Goal: Task Accomplishment & Management: Use online tool/utility

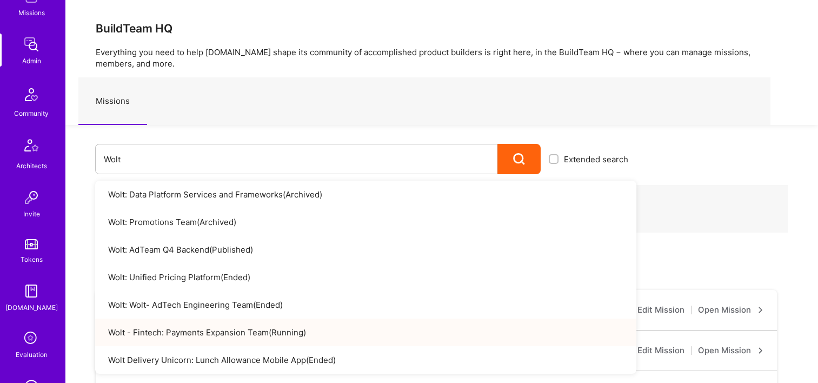
scroll to position [270, 0]
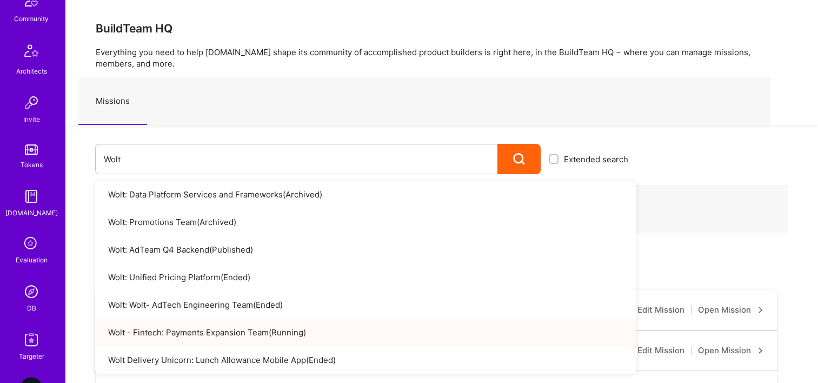
click at [30, 303] on div "DB" at bounding box center [31, 307] width 9 height 11
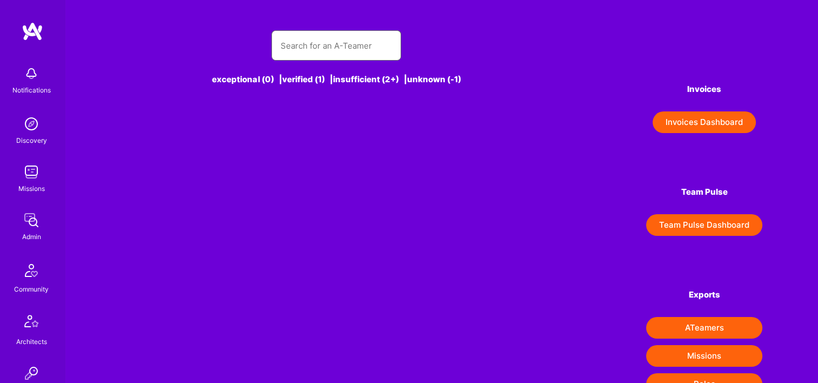
click at [308, 48] on input "text" at bounding box center [336, 46] width 112 height 28
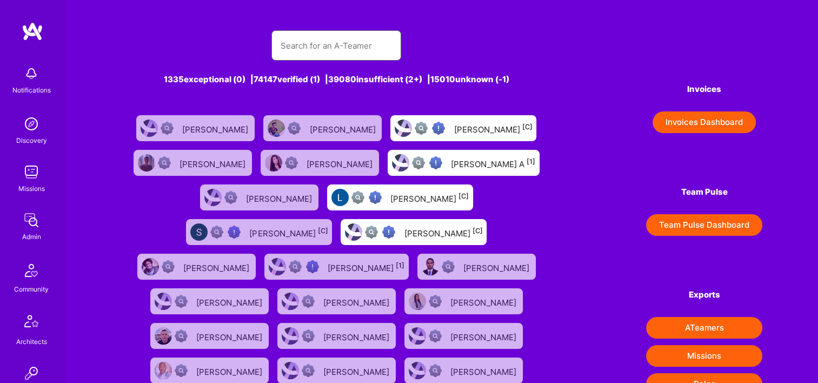
paste input "[EMAIL_ADDRESS][PERSON_NAME][DOMAIN_NAME]"
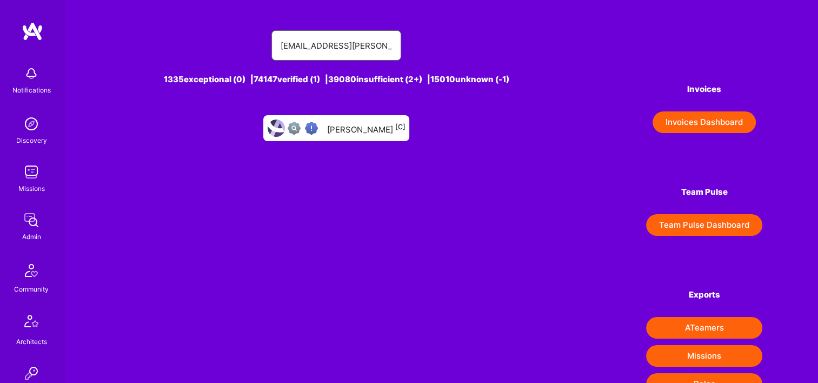
type input "[EMAIL_ADDRESS][PERSON_NAME][DOMAIN_NAME]"
click at [356, 137] on div "Aviv Dekel [C]" at bounding box center [336, 128] width 146 height 26
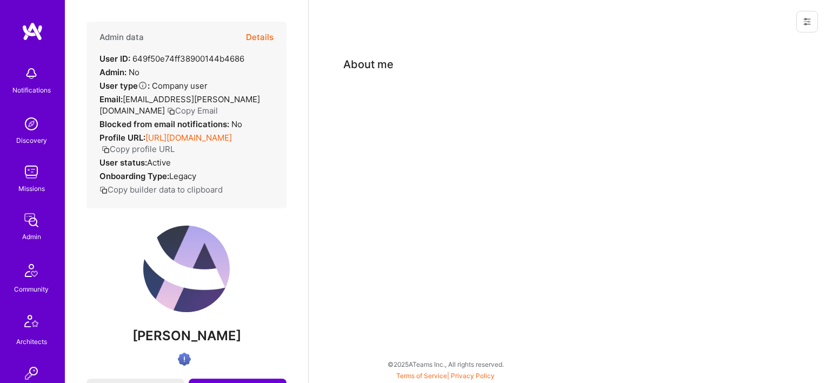
click at [246, 41] on button "Details" at bounding box center [260, 37] width 28 height 31
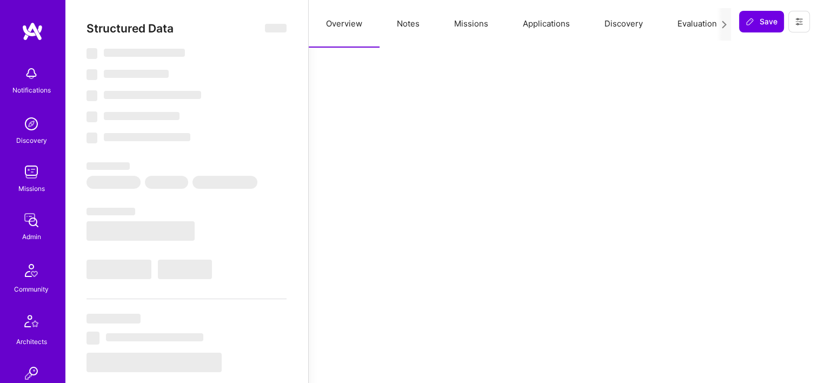
select select "Verified"
select select "US"
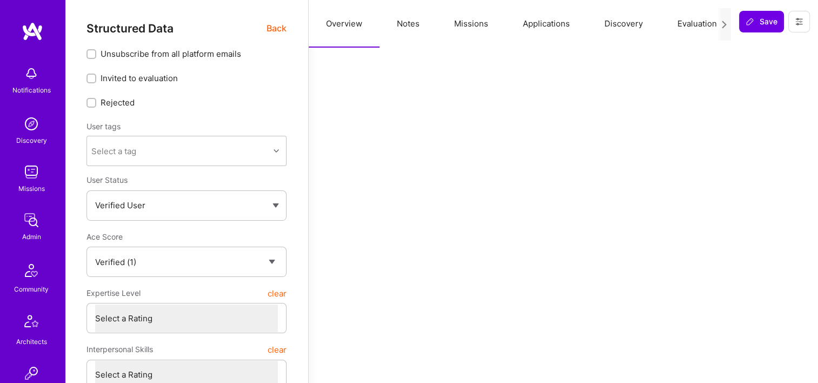
click at [484, 31] on button "Missions" at bounding box center [471, 24] width 69 height 48
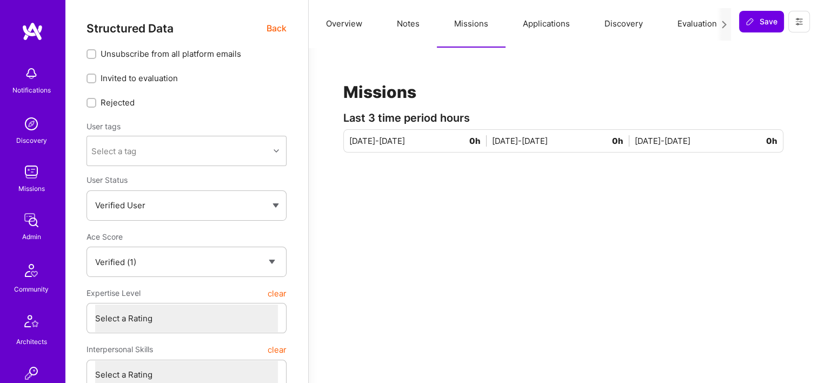
click at [465, 22] on button "Missions" at bounding box center [471, 24] width 69 height 48
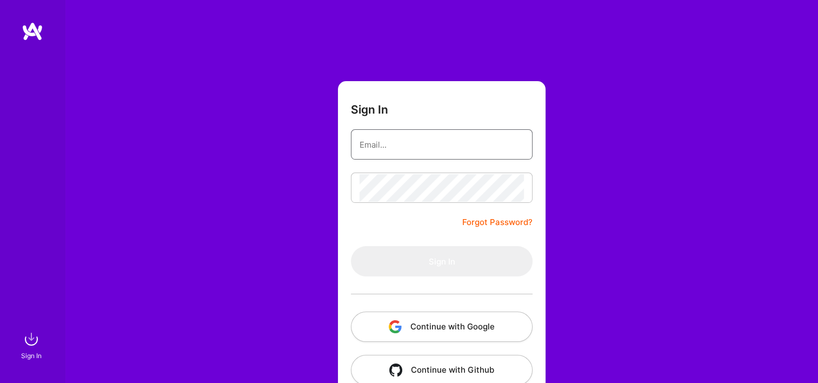
type input "[EMAIL_ADDRESS][DOMAIN_NAME]"
click at [422, 328] on button "Continue with Google" at bounding box center [442, 326] width 182 height 30
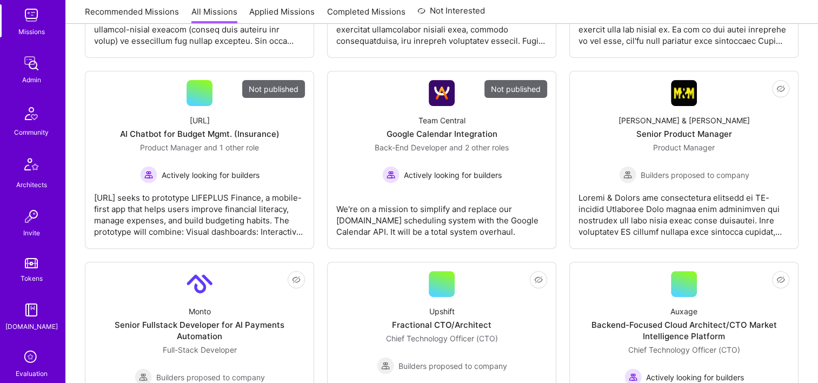
scroll to position [216, 0]
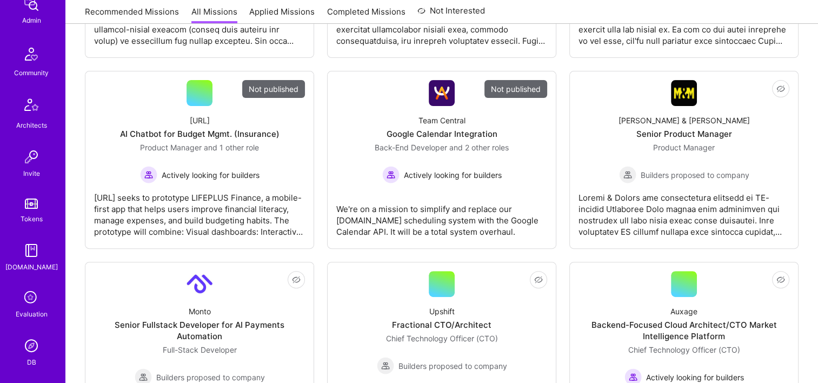
click at [31, 349] on img at bounding box center [32, 346] width 22 height 22
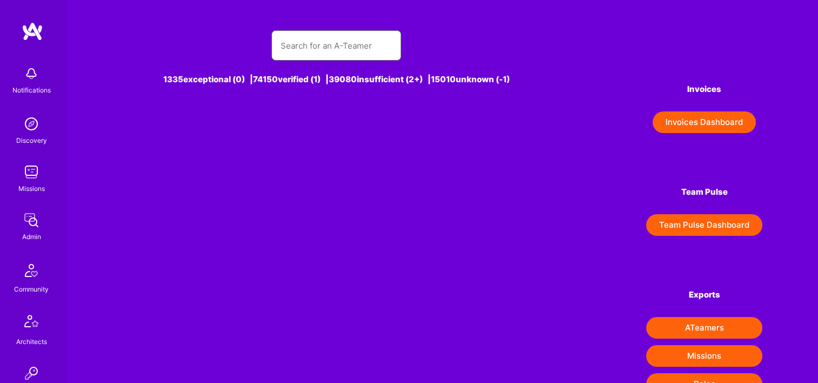
click at [330, 52] on input "text" at bounding box center [336, 46] width 112 height 28
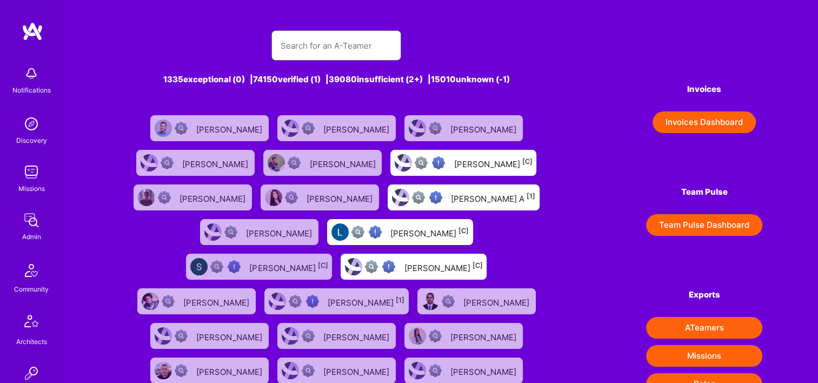
paste input "[PERSON_NAME]"
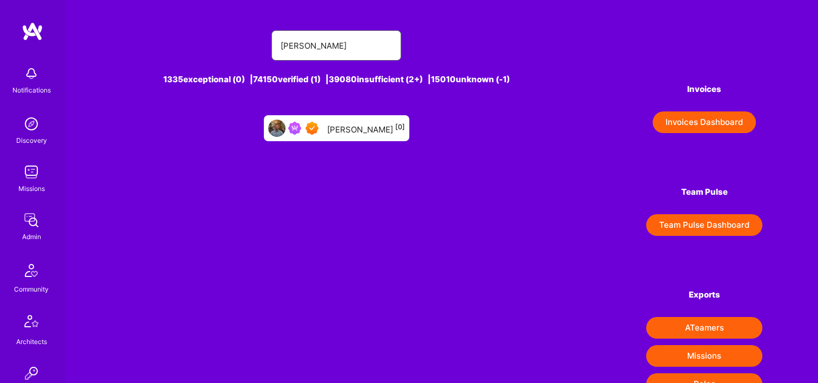
type input "[PERSON_NAME]"
click at [361, 128] on div "[PERSON_NAME] [0]" at bounding box center [366, 128] width 78 height 14
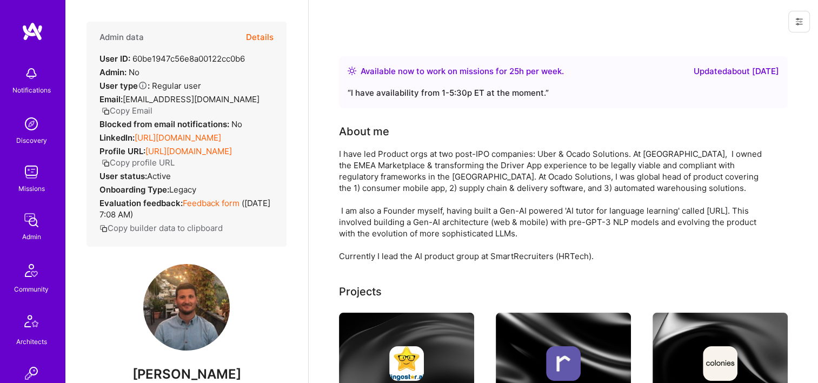
click at [256, 37] on button "Details" at bounding box center [260, 37] width 28 height 31
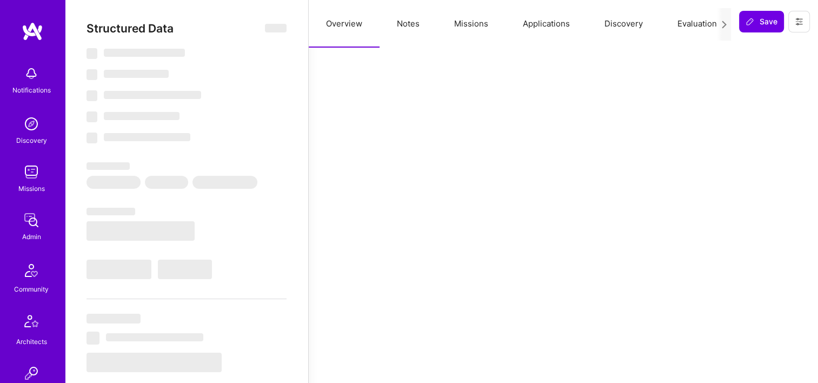
click at [444, 32] on button "Missions" at bounding box center [471, 24] width 69 height 48
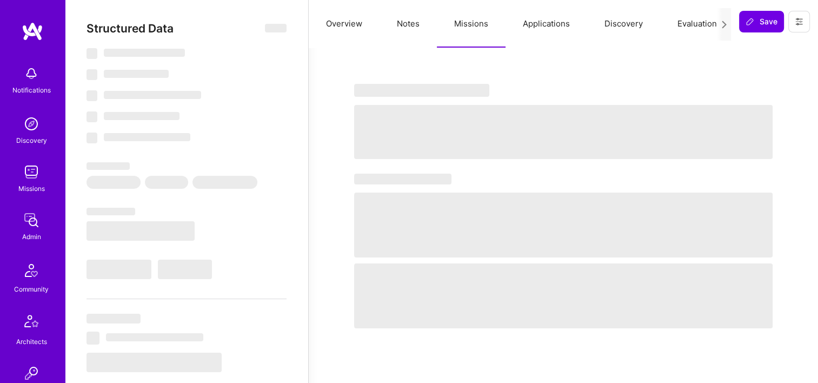
select select "Right Now"
select select "7"
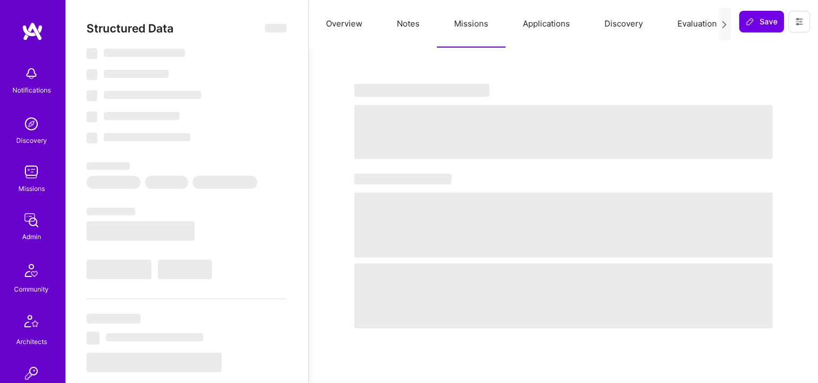
select select "US"
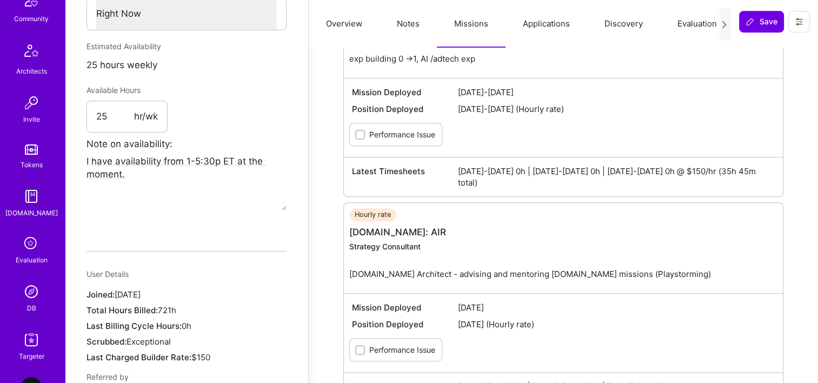
scroll to position [324, 0]
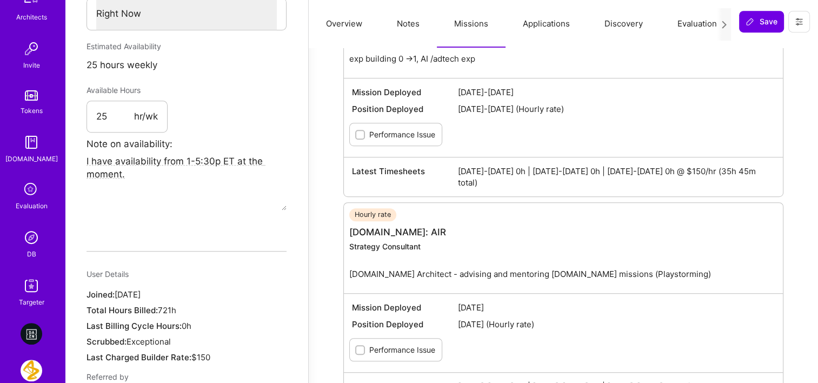
click at [16, 250] on link "DB" at bounding box center [31, 243] width 67 height 33
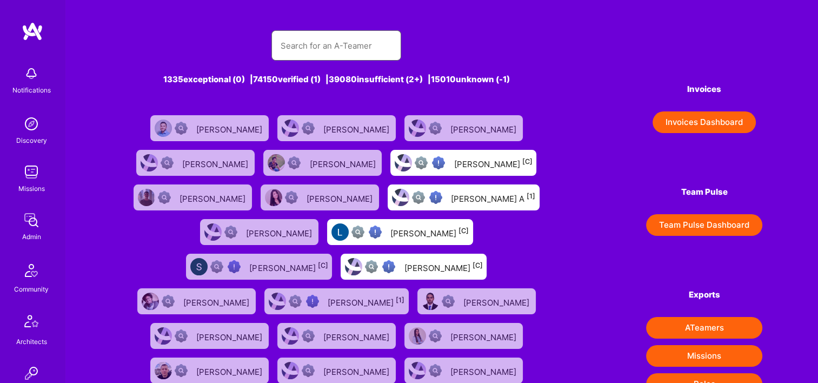
click at [370, 48] on input "text" at bounding box center [336, 46] width 112 height 28
paste input "[PERSON_NAME]"
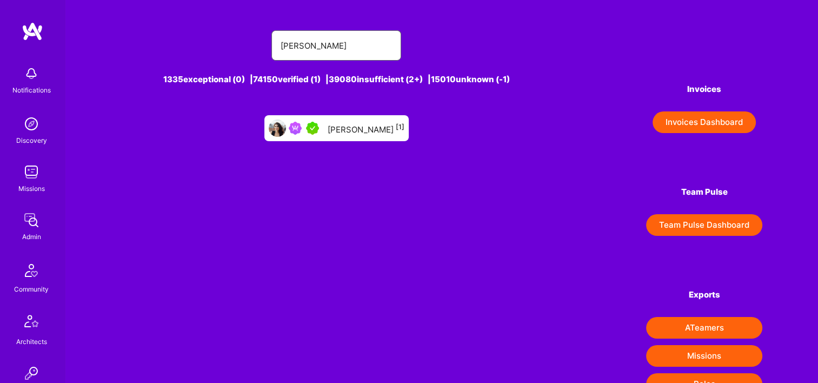
type input "[PERSON_NAME]"
click at [338, 134] on div "[PERSON_NAME] [1]" at bounding box center [366, 128] width 77 height 14
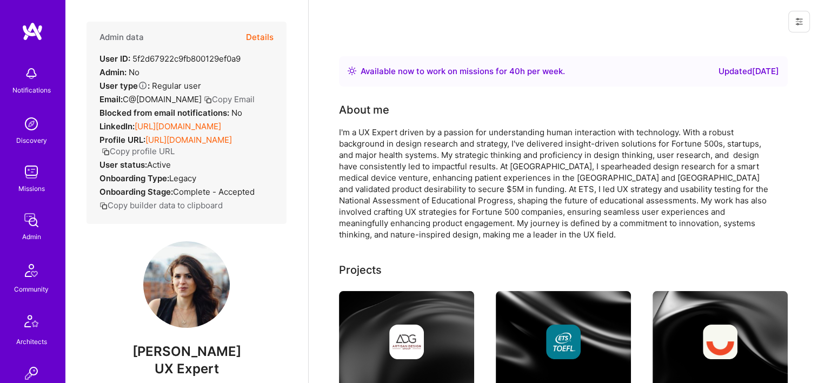
click at [247, 39] on button "Details" at bounding box center [260, 37] width 28 height 31
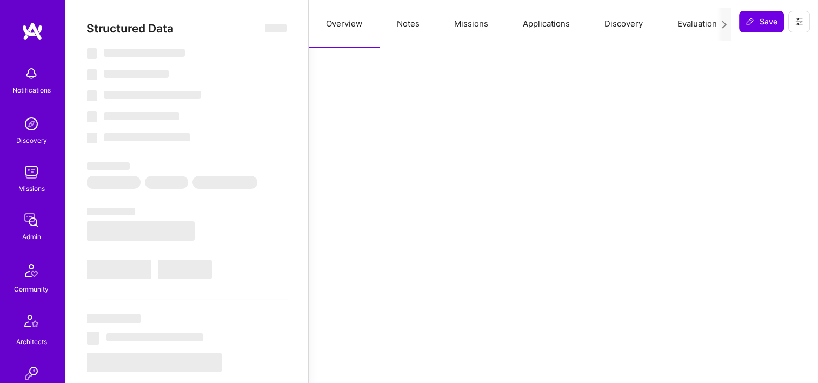
drag, startPoint x: 468, startPoint y: 23, endPoint x: 471, endPoint y: 31, distance: 8.7
click at [468, 23] on button "Missions" at bounding box center [471, 24] width 69 height 48
type textarea "x"
select select "Right Now"
select select "5"
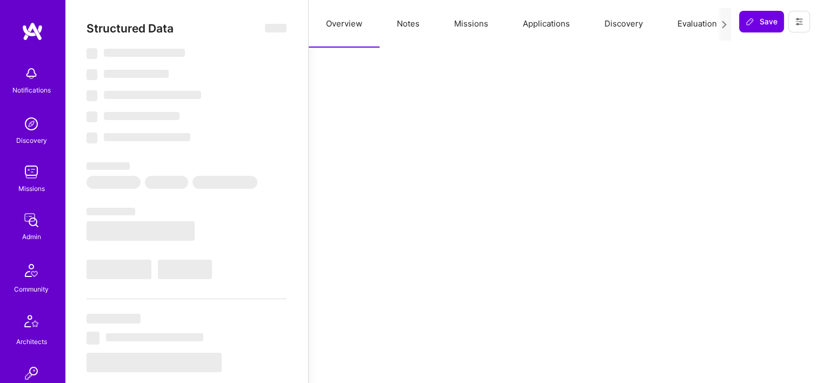
select select "4"
select select "7"
select select "US"
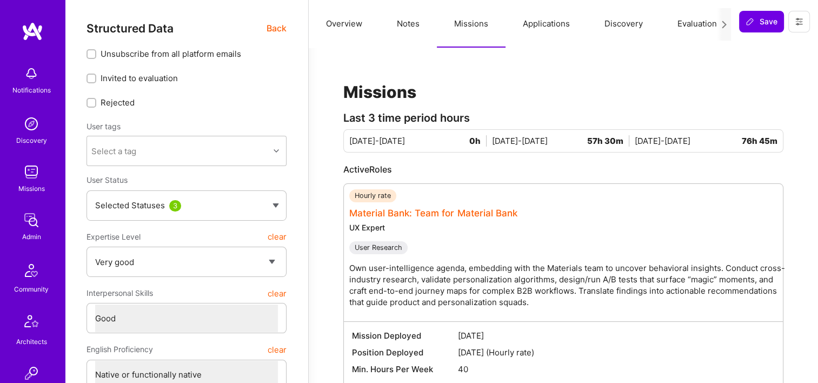
click at [470, 216] on link "Material Bank: Team for Material Bank" at bounding box center [433, 213] width 168 height 11
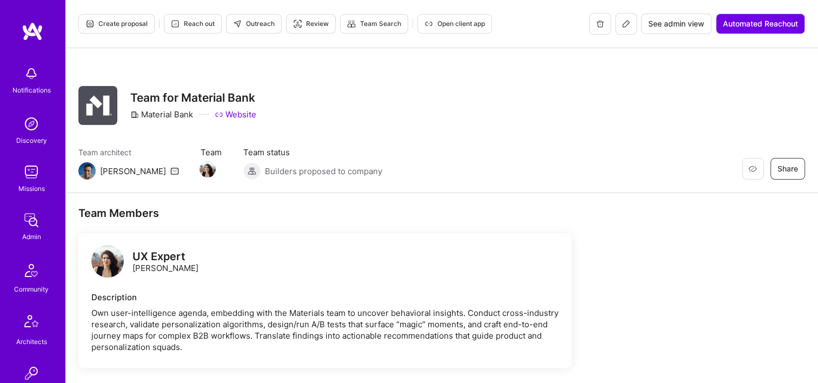
click at [660, 26] on span "See admin view" at bounding box center [676, 23] width 56 height 11
